Goal: Obtain resource: Obtain resource

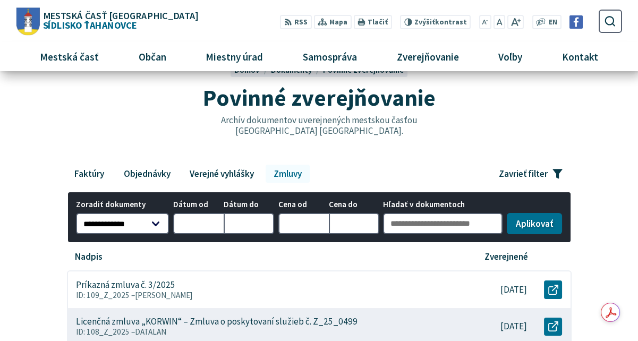
scroll to position [53, 0]
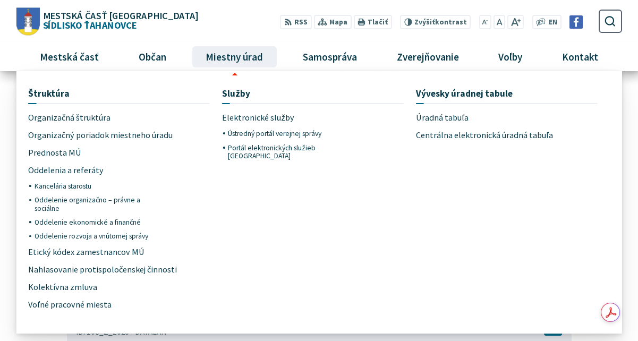
click at [257, 73] on ul "Štruktúra Organizačná štruktúra Organizačný poriadok miestneho úradu Prednosta …" at bounding box center [319, 202] width 606 height 262
click at [247, 64] on span "Miestny úrad" at bounding box center [234, 56] width 65 height 29
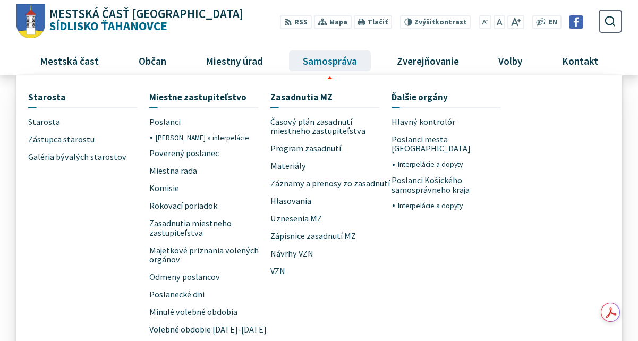
click at [289, 58] on link "Samospráva" at bounding box center [330, 60] width 86 height 29
click at [277, 274] on span "VZN" at bounding box center [277, 272] width 15 height 18
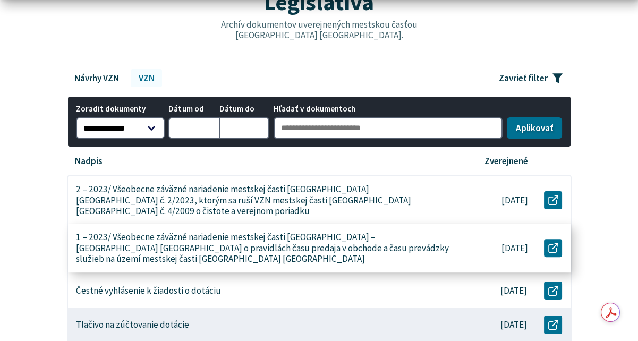
scroll to position [170, 0]
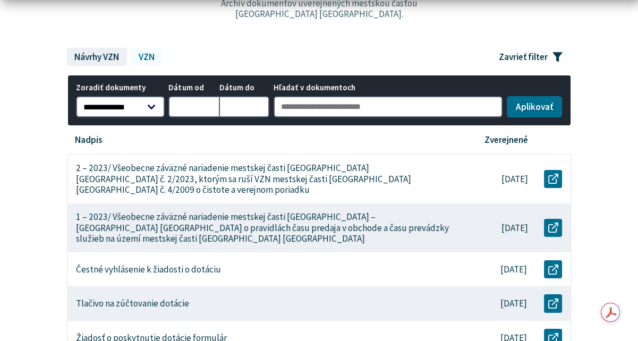
click at [100, 54] on link "Návrhy VZN" at bounding box center [97, 57] width 60 height 18
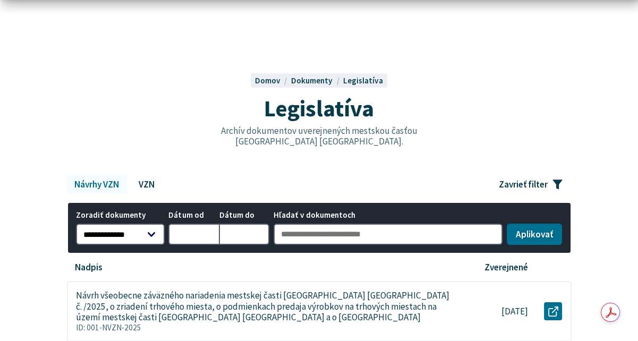
scroll to position [64, 0]
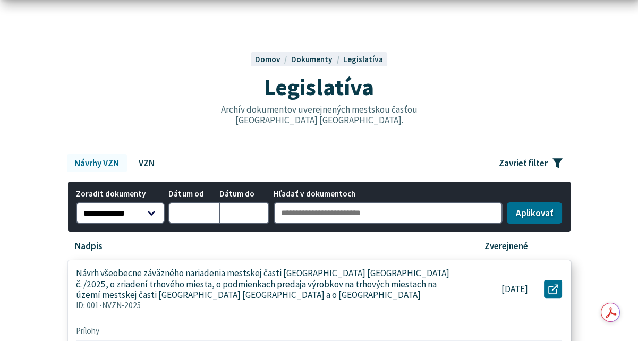
click at [303, 294] on p "Návrh všeobecne záväzného nariadenia mestskej časti [GEOGRAPHIC_DATA] [GEOGRAPH…" at bounding box center [264, 284] width 377 height 32
click at [304, 278] on p "Návrh všeobecne záväzného nariadenia mestskej časti [GEOGRAPHIC_DATA] [GEOGRAPH…" at bounding box center [264, 284] width 377 height 32
click at [340, 273] on p "Návrh všeobecne záväzného nariadenia mestskej časti [GEOGRAPHIC_DATA] [GEOGRAPH…" at bounding box center [264, 284] width 377 height 32
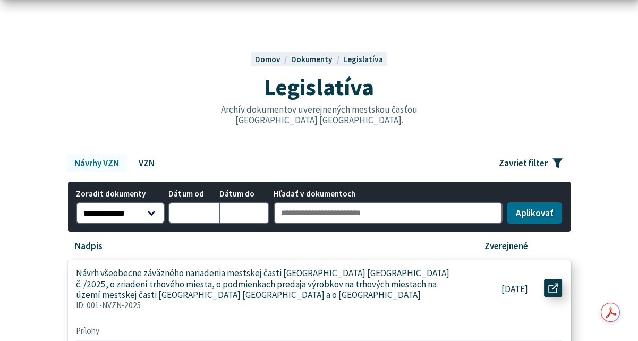
click at [551, 286] on icon at bounding box center [553, 288] width 10 height 10
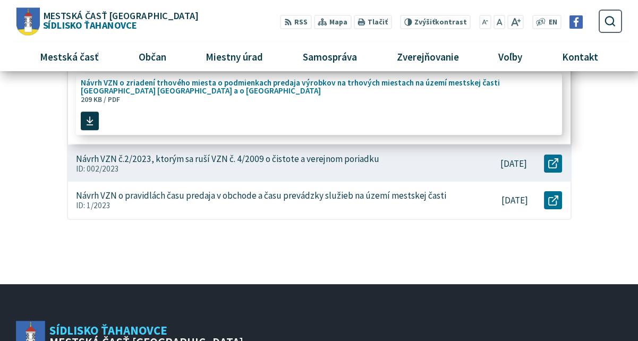
scroll to position [170, 0]
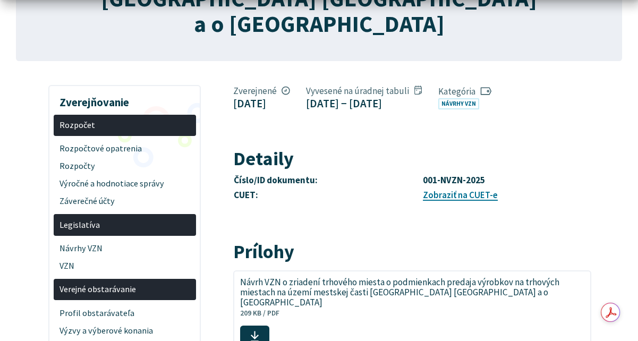
scroll to position [297, 0]
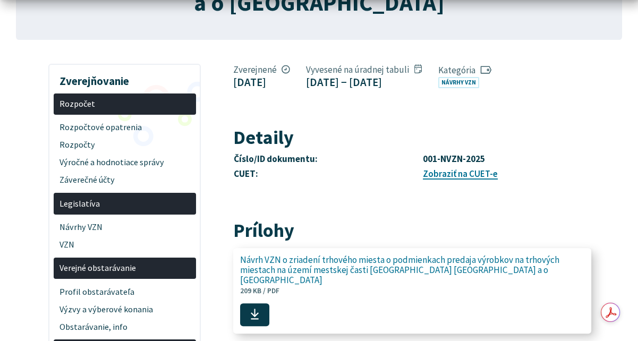
click at [455, 255] on span "Návrh VZN o zriadení trhového miesta o podmienkach predaja výrobkov na trhových…" at bounding box center [406, 270] width 332 height 30
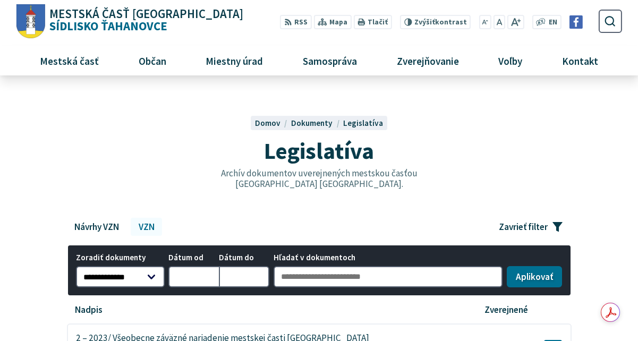
scroll to position [170, 0]
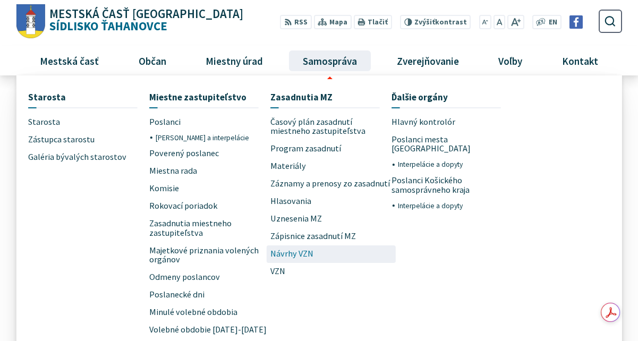
click at [286, 253] on span "Návrhy VZN" at bounding box center [291, 254] width 43 height 18
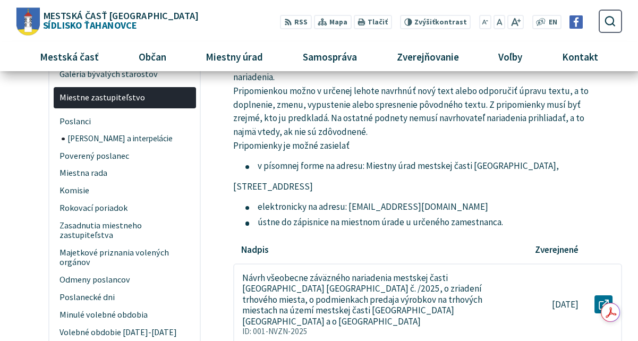
scroll to position [159, 0]
